Goal: Task Accomplishment & Management: Manage account settings

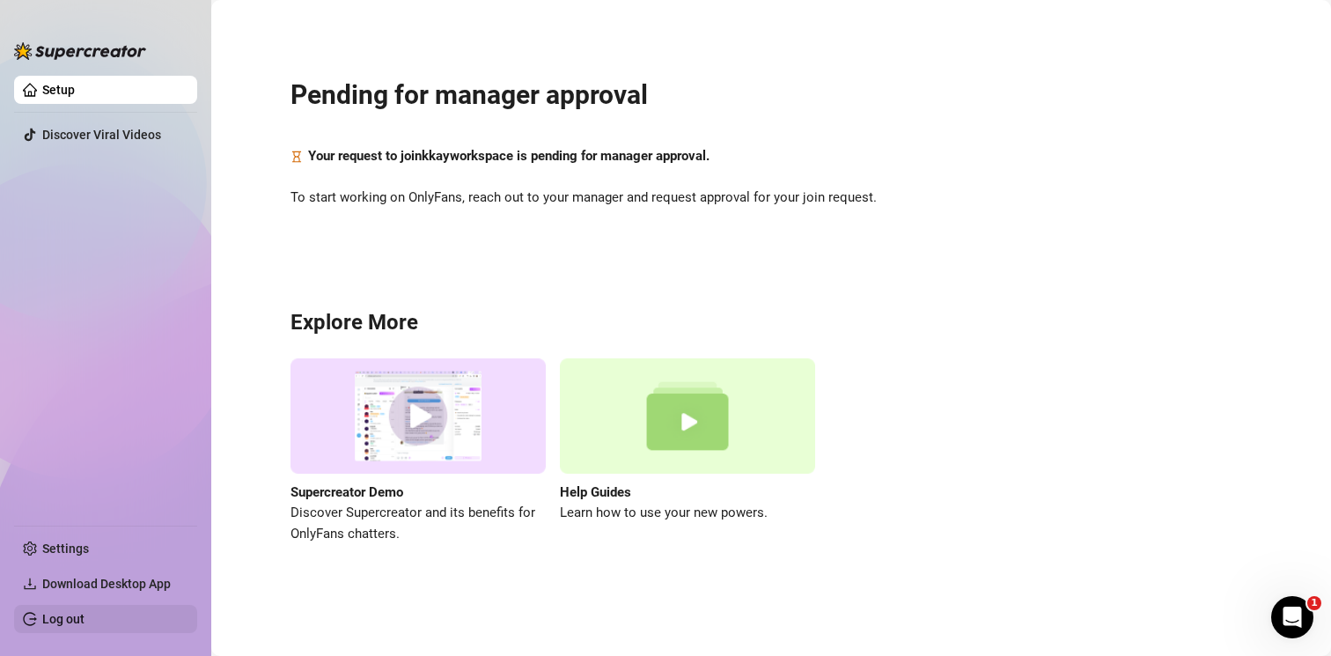
click at [83, 612] on link "Log out" at bounding box center [63, 619] width 42 height 14
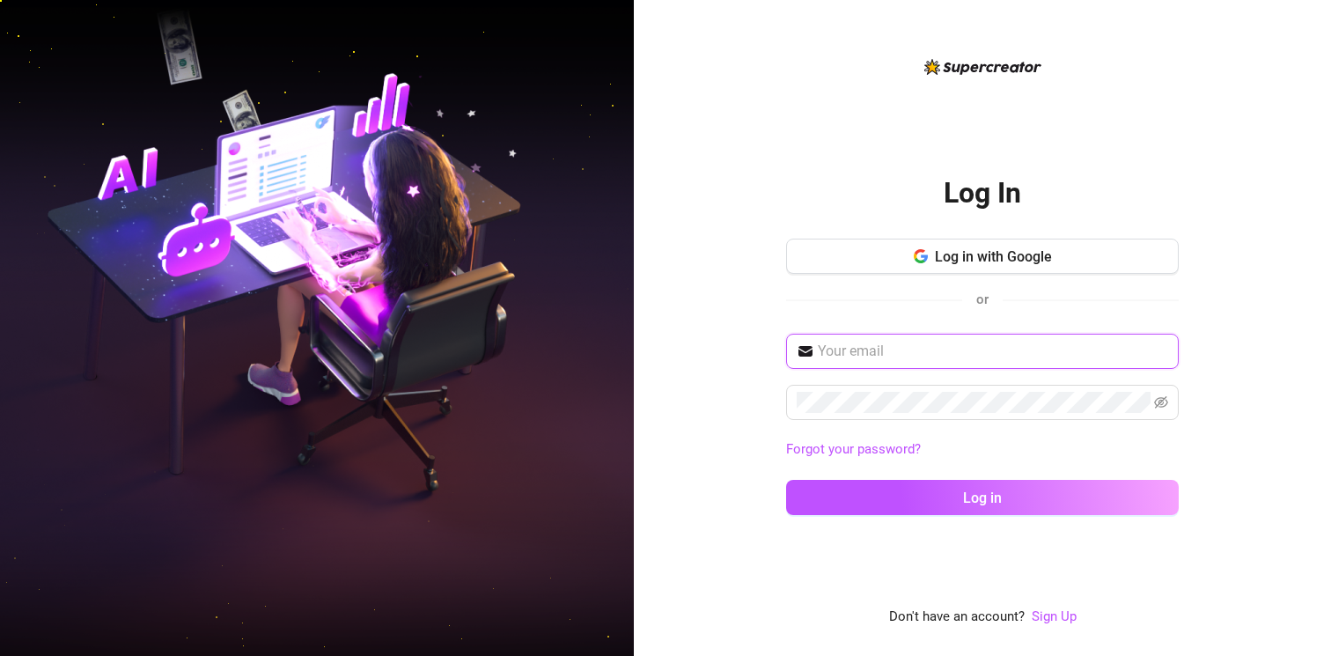
click at [913, 356] on input "text" at bounding box center [993, 351] width 350 height 21
type input "[EMAIL_ADDRESS][DOMAIN_NAME]"
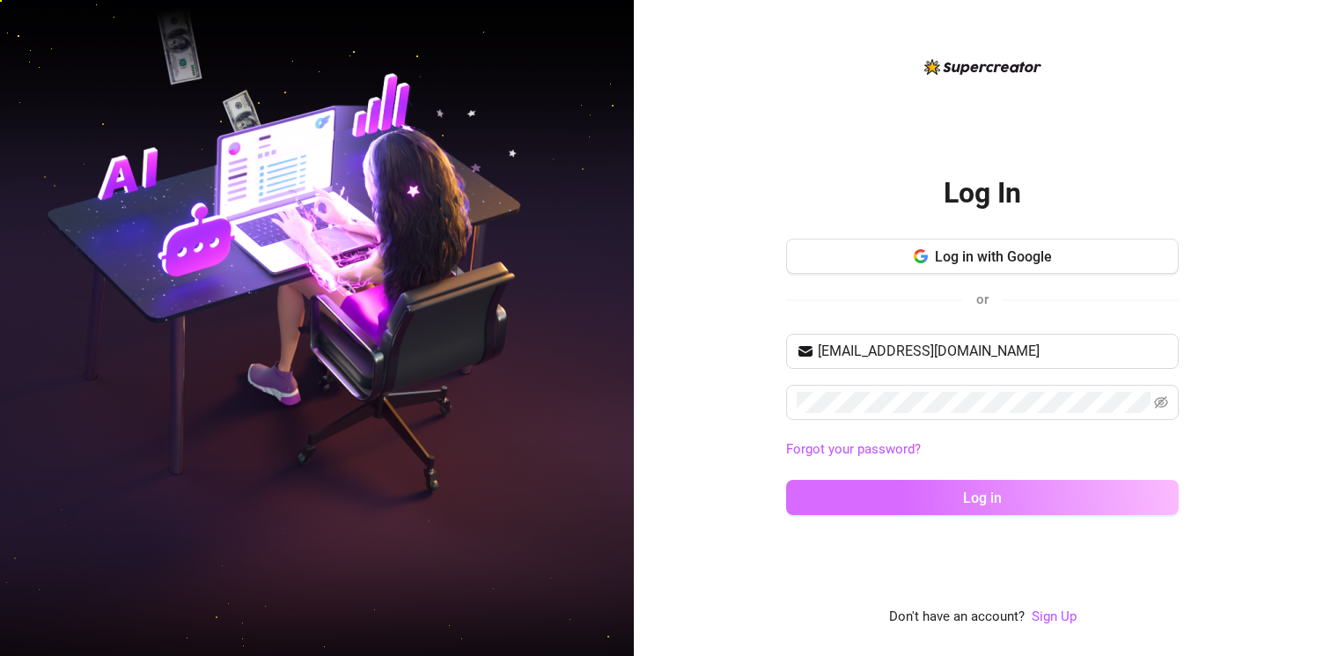
click at [966, 487] on button "Log in" at bounding box center [982, 497] width 393 height 35
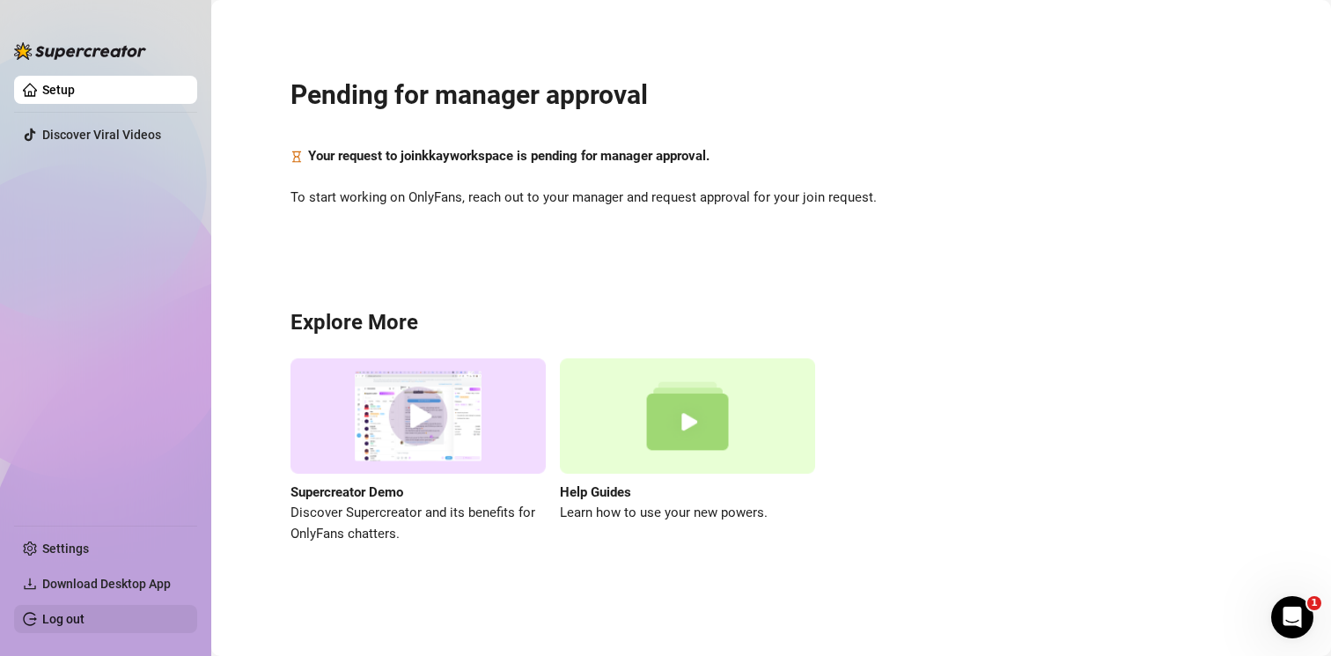
click at [85, 622] on link "Log out" at bounding box center [63, 619] width 42 height 14
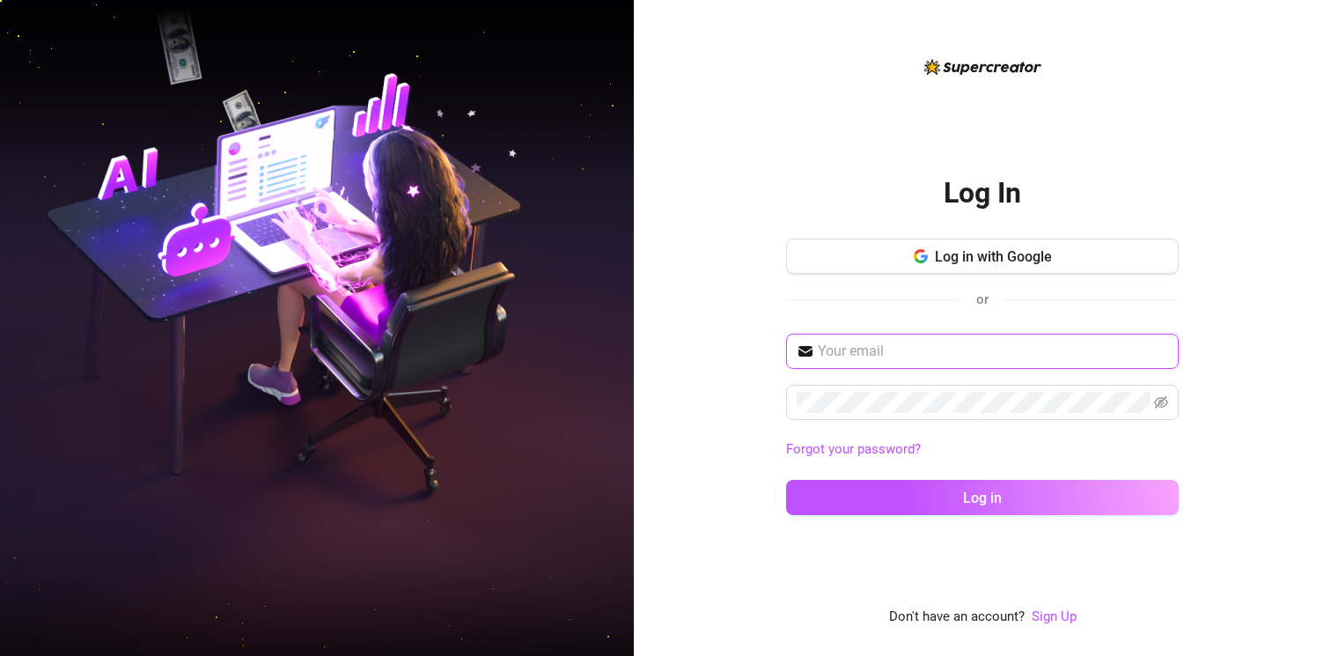
click at [857, 348] on input "text" at bounding box center [993, 351] width 350 height 21
click at [950, 256] on span "Log in with Google" at bounding box center [993, 256] width 117 height 17
